Goal: Task Accomplishment & Management: Manage account settings

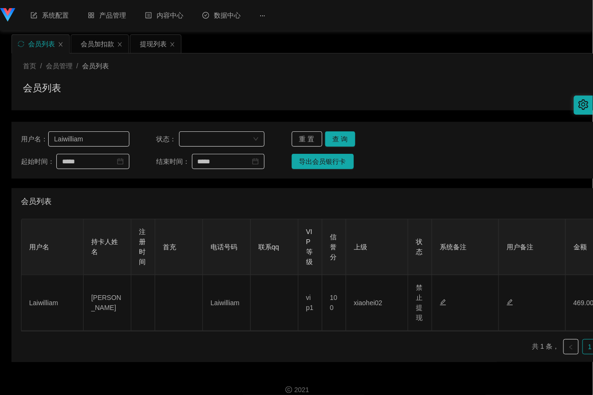
click at [85, 138] on input "Laiwilliam" at bounding box center [88, 138] width 81 height 15
type input "wuan1122"
click at [347, 139] on button "查 询" at bounding box center [340, 138] width 31 height 15
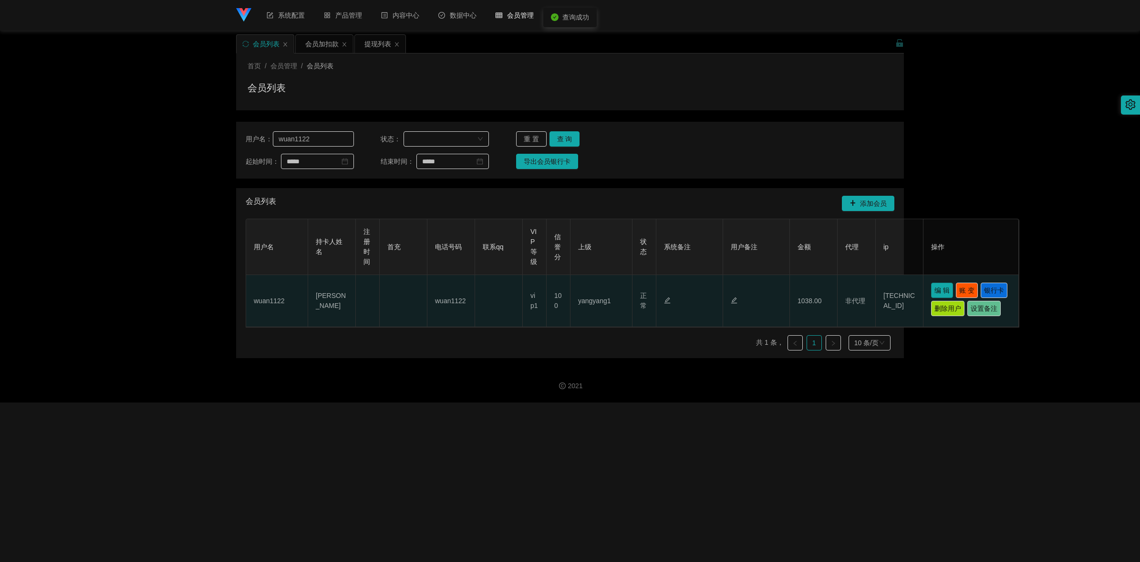
click at [592, 295] on button "编 辑" at bounding box center [942, 289] width 22 height 15
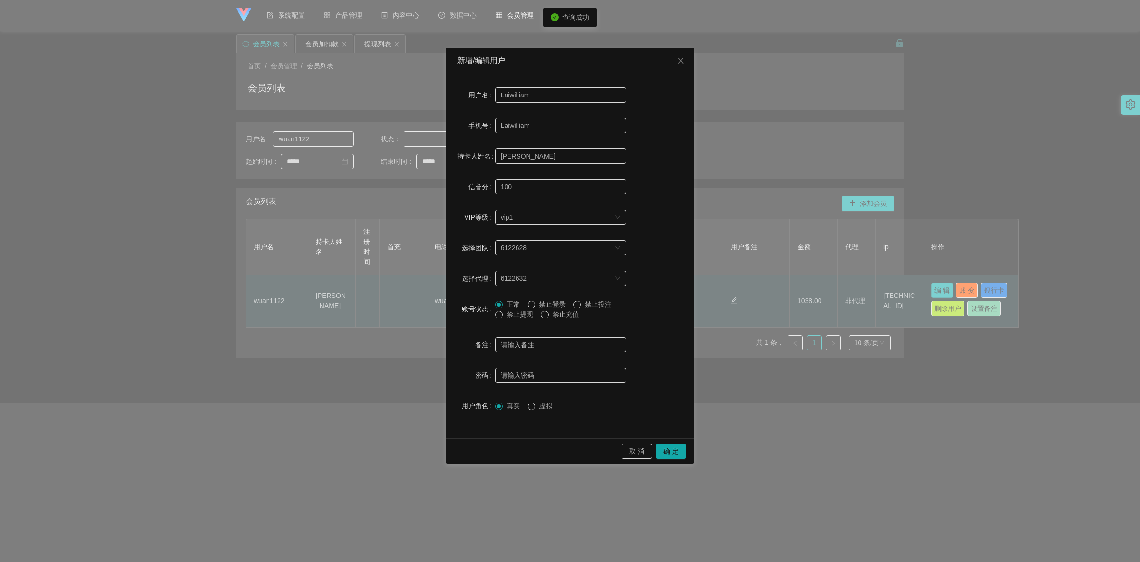
type input "wuan1122"
type input "[PERSON_NAME]"
click at [514, 318] on label "禁止提现" at bounding box center [516, 314] width 42 height 10
click at [592, 394] on button "确 定" at bounding box center [671, 450] width 31 height 15
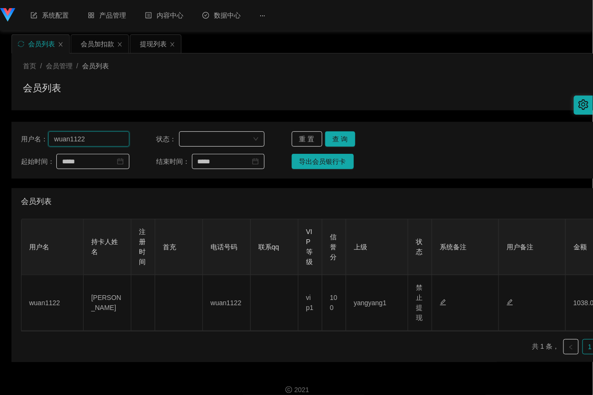
click at [102, 132] on input "wuan1122" at bounding box center [88, 138] width 81 height 15
paste input "88899"
type input "88899"
click at [339, 141] on button "查 询" at bounding box center [340, 138] width 31 height 15
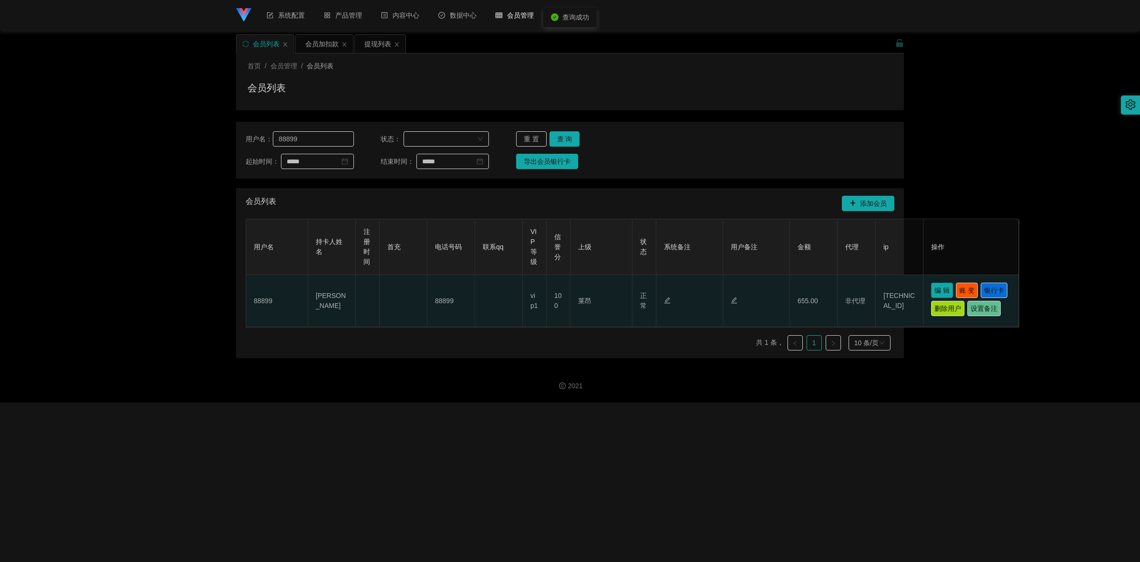
click at [592, 289] on button "编 辑" at bounding box center [942, 289] width 22 height 15
type input "88899"
type input "[PERSON_NAME]"
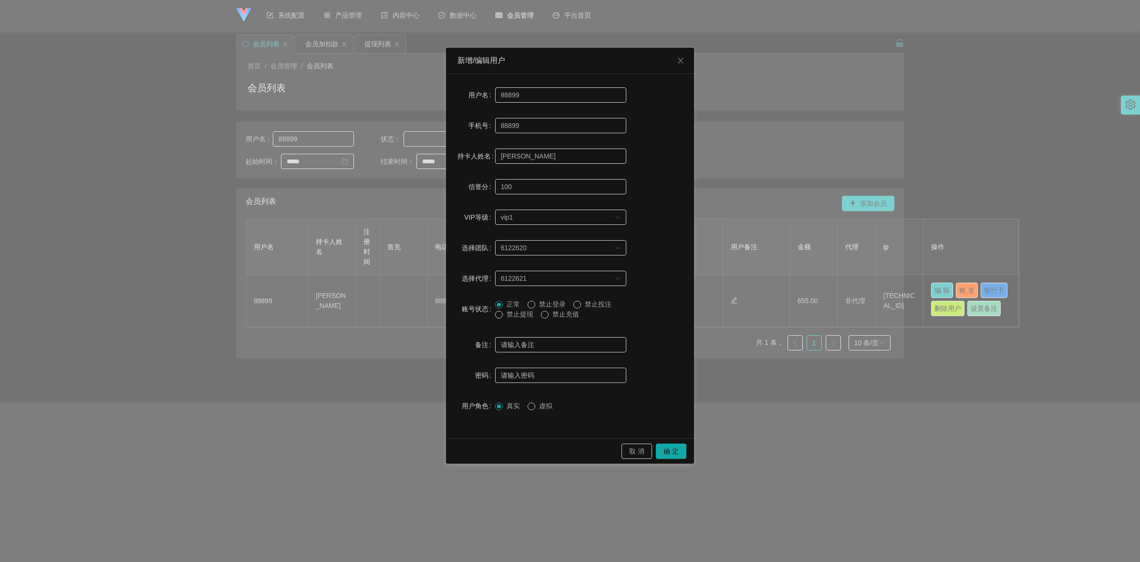
click at [513, 318] on label "禁止提现" at bounding box center [516, 314] width 42 height 10
click at [592, 394] on button "确 定" at bounding box center [671, 450] width 31 height 15
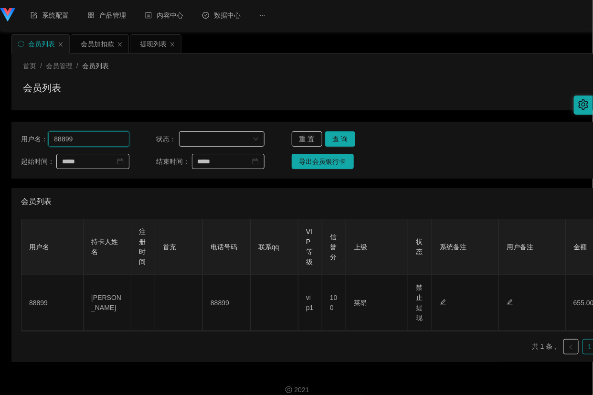
click at [94, 139] on input "88899" at bounding box center [88, 138] width 81 height 15
paste input "chenkangnam"
type input "chenkangnam"
click at [345, 138] on button "查 询" at bounding box center [340, 138] width 31 height 15
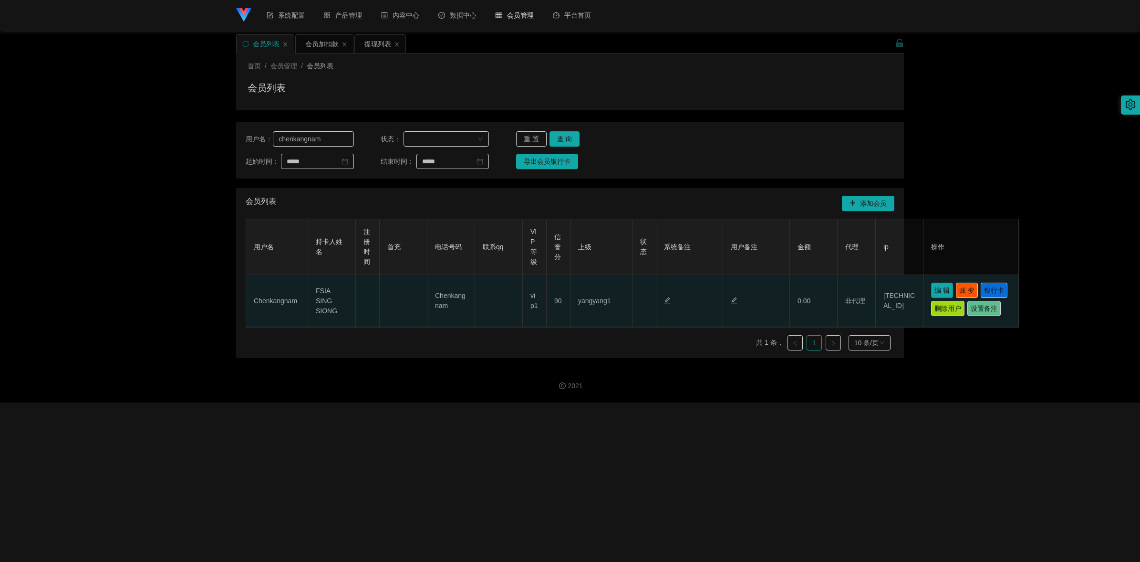
click at [592, 293] on button "编 辑" at bounding box center [942, 289] width 22 height 15
type input "Chenkangnam"
type input "FSIA SING SIONG"
type input "90"
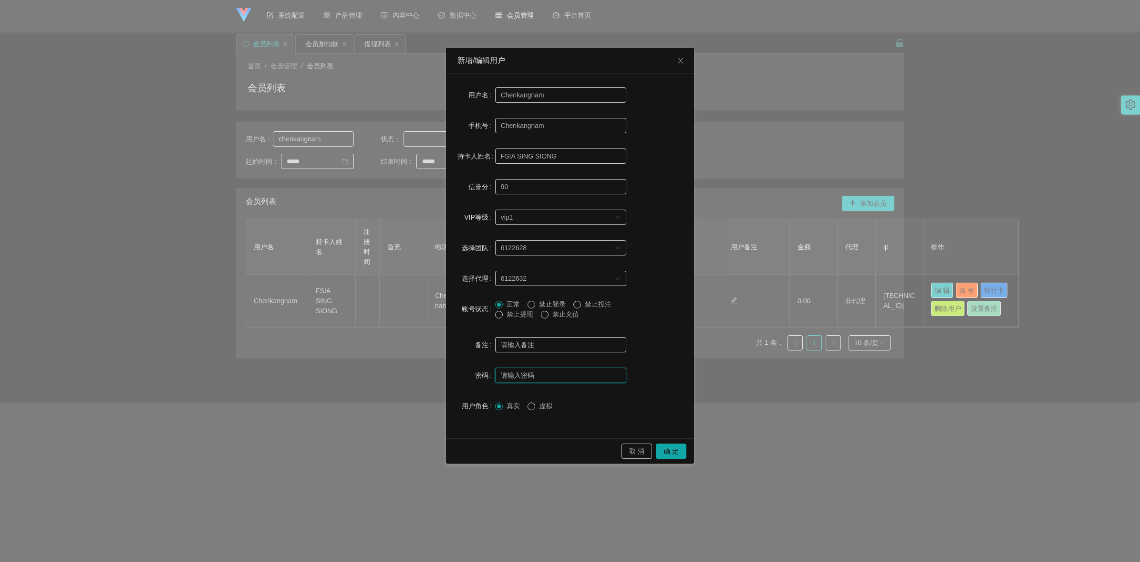
click at [527, 375] on input "text" at bounding box center [560, 374] width 131 height 15
paste input "ytb123456"
type input "ytb123456"
click at [592, 394] on button "确 定" at bounding box center [671, 450] width 31 height 15
